Goal: Navigation & Orientation: Find specific page/section

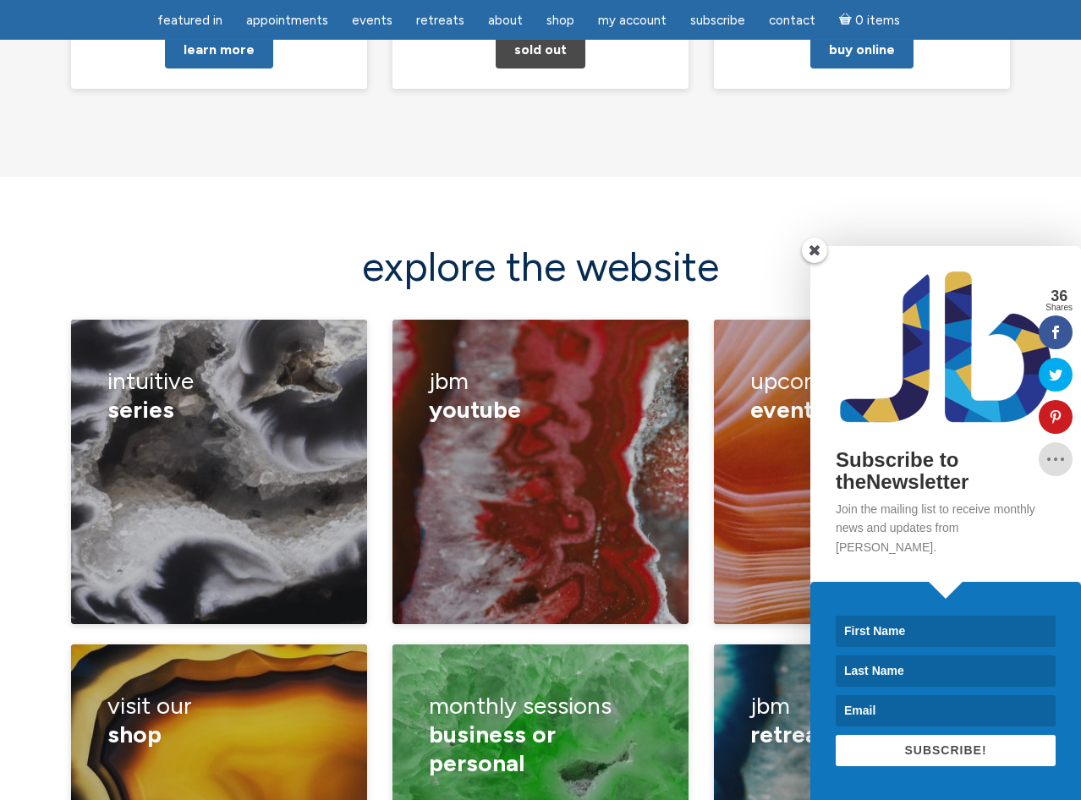
scroll to position [2301, 0]
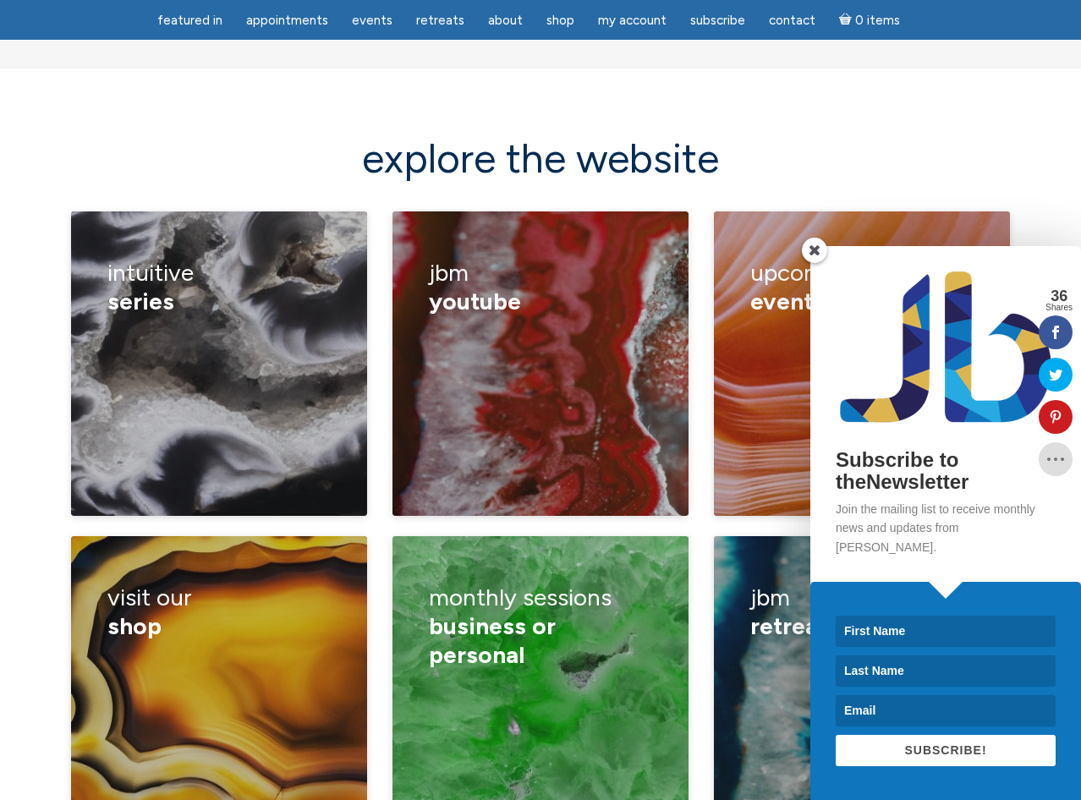
click at [818, 263] on span at bounding box center [814, 250] width 25 height 25
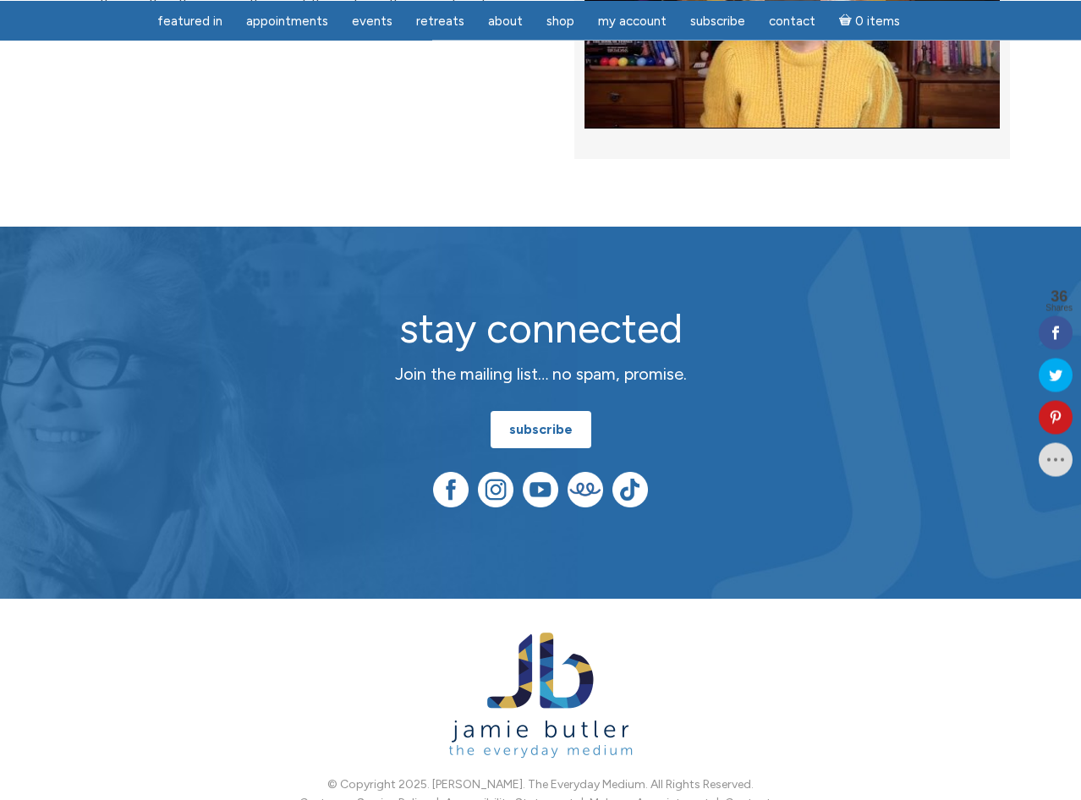
scroll to position [4361, 0]
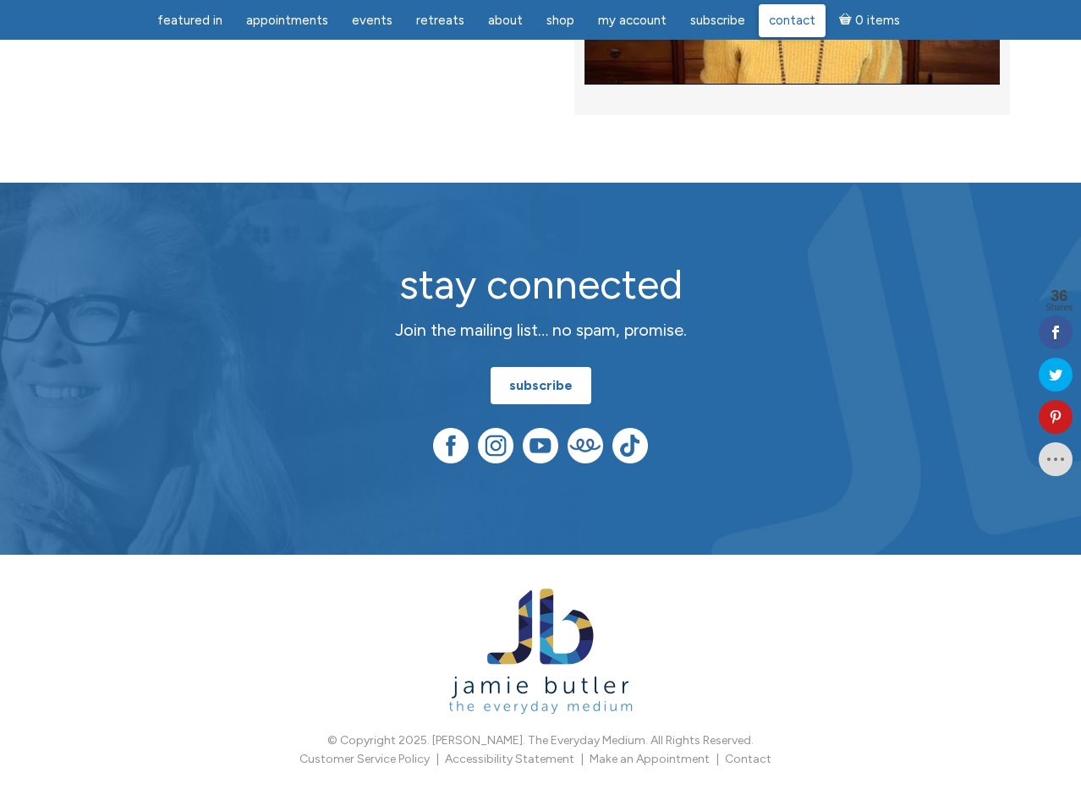
click at [782, 21] on span "Contact" at bounding box center [792, 20] width 47 height 15
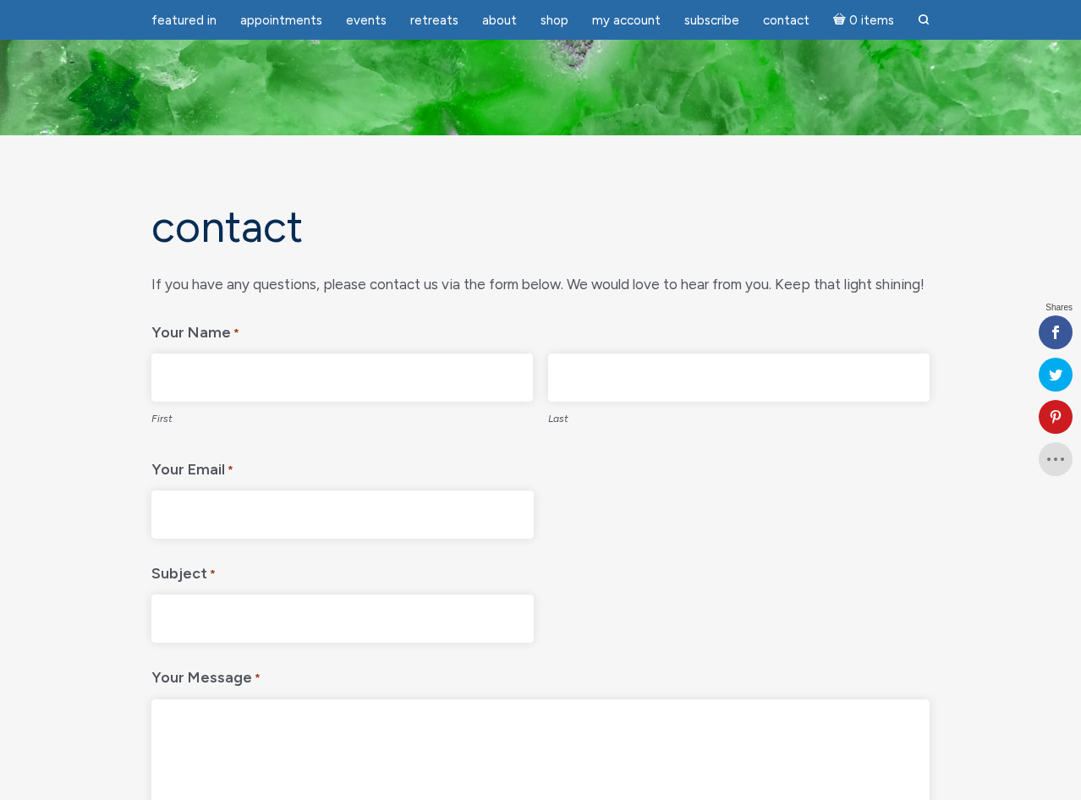
scroll to position [690, 0]
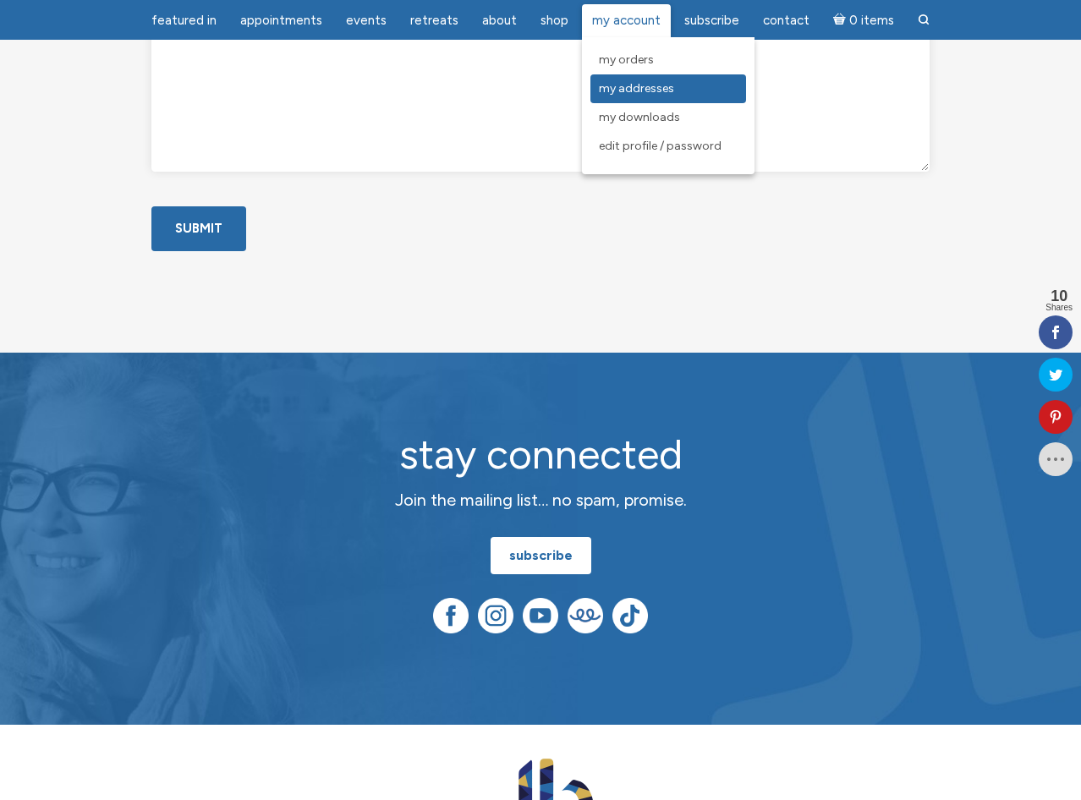
click at [639, 83] on span "My Addresses" at bounding box center [636, 88] width 75 height 14
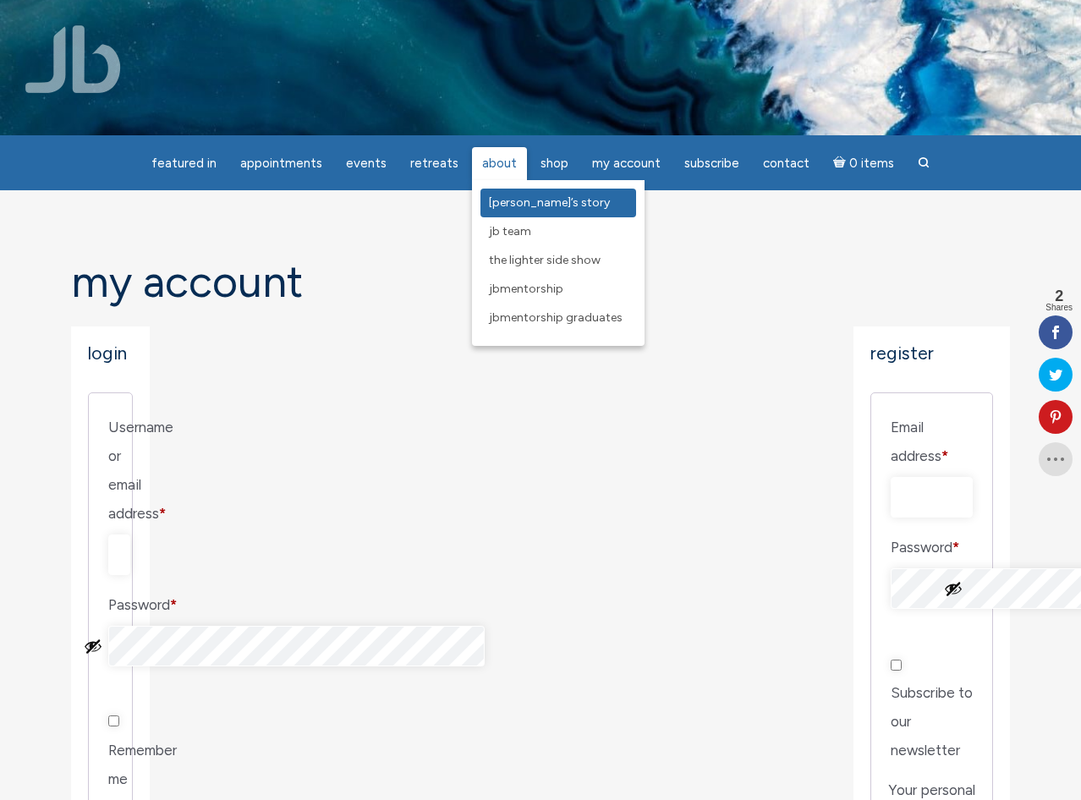
click at [502, 197] on span "[PERSON_NAME]’s Story" at bounding box center [549, 202] width 121 height 14
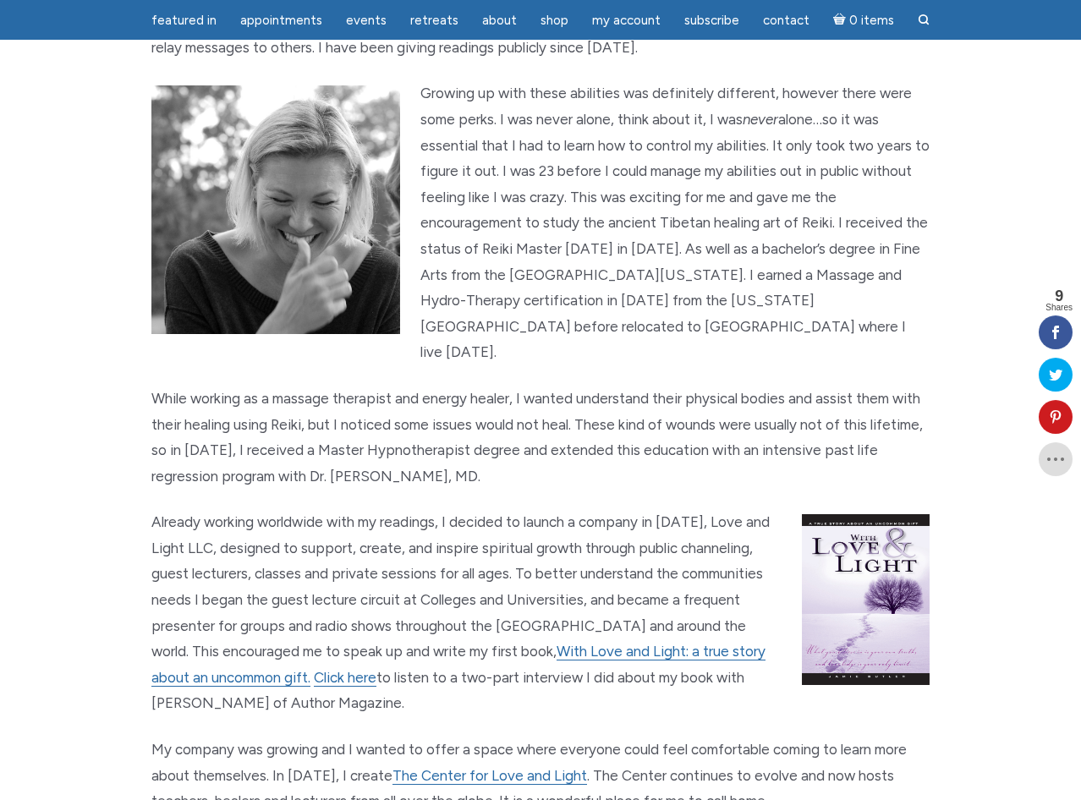
scroll to position [920, 0]
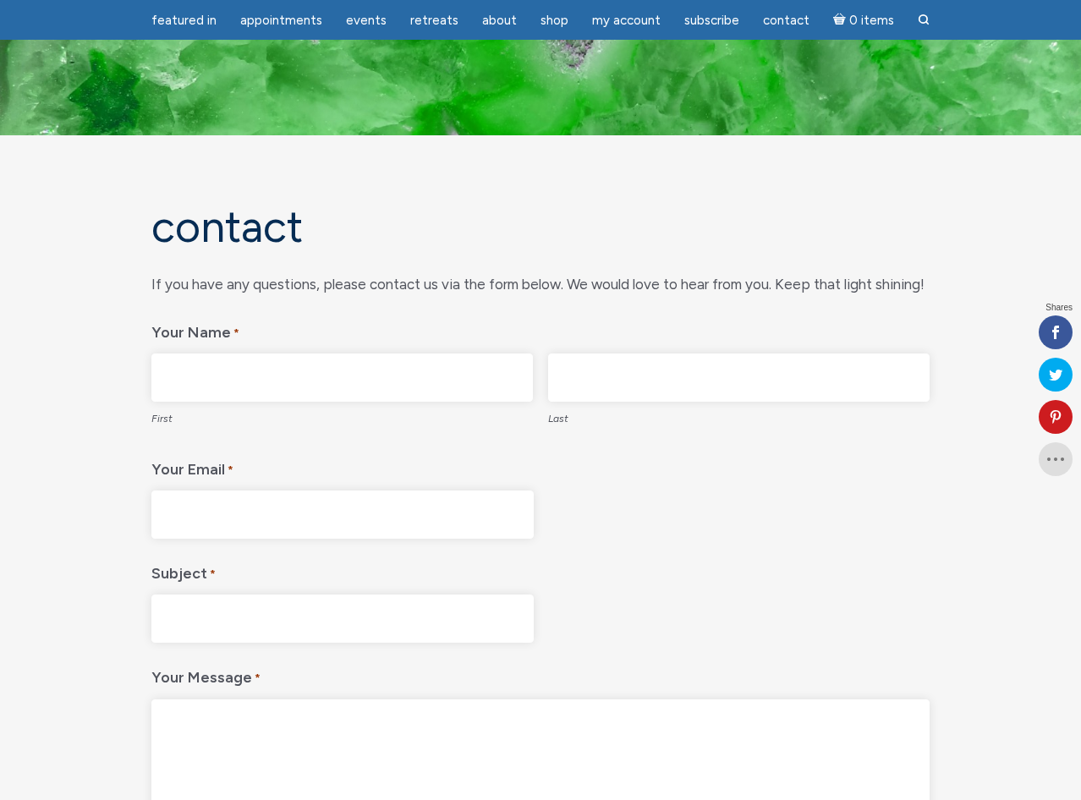
scroll to position [690, 0]
